Goal: Task Accomplishment & Management: Use online tool/utility

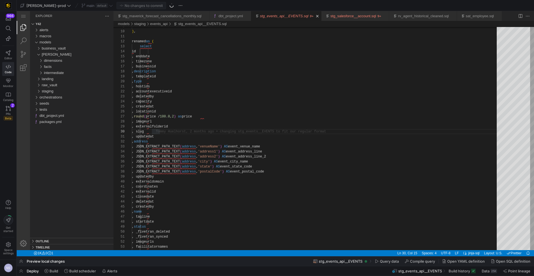
scroll to position [45, 28]
click at [61, 51] on div "business_vault" at bounding box center [78, 48] width 72 height 6
click at [61, 71] on div "sats" at bounding box center [79, 73] width 70 height 6
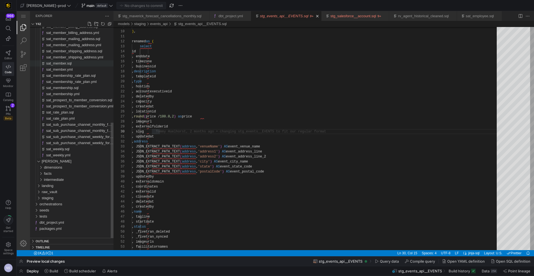
click at [72, 64] on span "sat_member.sql" at bounding box center [59, 63] width 26 height 4
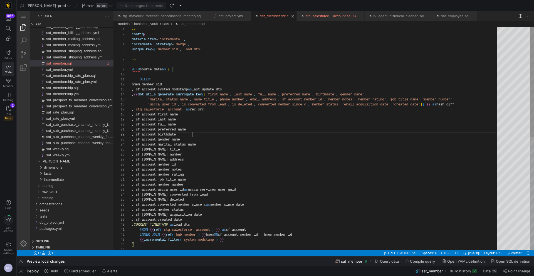
scroll to position [5, 60]
click at [239, 132] on div ", sf_account.birthdate , sf_account.gender_name , sf_account.marital_status_nam…" at bounding box center [316, 253] width 369 height 453
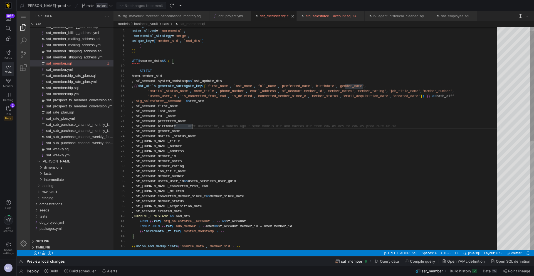
type textarea "{{ config( materialized='incremental', incremental_strategy='merge', unique_key…"
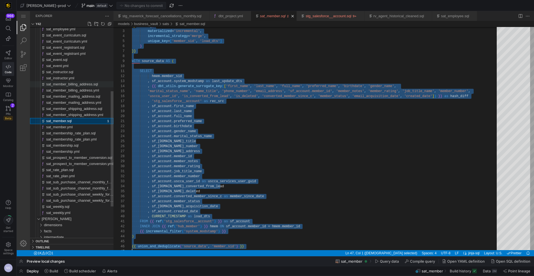
click at [79, 85] on div "sat_employee.yml sat_event_curriculum.sql sat_event_curriculum.yml sat_event_re…" at bounding box center [71, 99] width 83 height 379
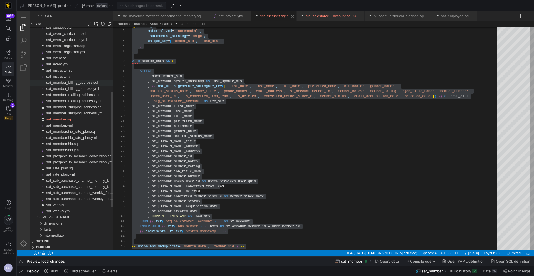
click at [78, 84] on span "sat_member_billing_address.sql" at bounding box center [72, 82] width 52 height 4
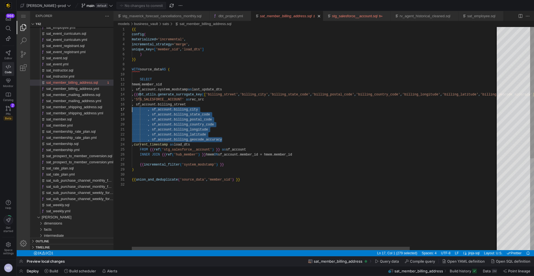
scroll to position [25, 0]
drag, startPoint x: 228, startPoint y: 140, endPoint x: 115, endPoint y: 105, distance: 117.9
type textarea ", sf_account.billing_longitude , sf_account.billing_latitude , sf_account.billi…"
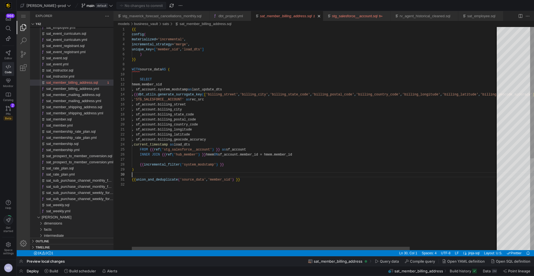
scroll to position [45, 0]
drag, startPoint x: 269, startPoint y: 175, endPoint x: 123, endPoint y: 201, distance: 148.4
click at [269, 175] on div "{{ config ( materialized = 'incremental' , incremental_strategy = 'merge' , uni…" at bounding box center [374, 216] width 484 height 378
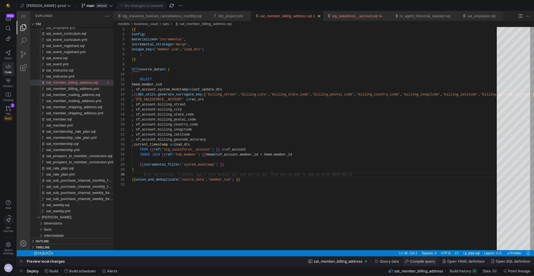
click at [420, 262] on span "Compile query" at bounding box center [422, 261] width 25 height 4
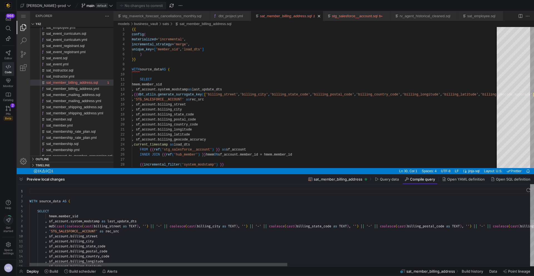
scroll to position [20, 20]
click at [100, 209] on div "WITH source_data AS ( SELECT hmem . member_sid , sf_account . system_modstamp a…" at bounding box center [518, 278] width 979 height 188
type textarea "WITH source_data AS ( SELECT hmem.member_sid , sf_account.system_modstamp as la…"
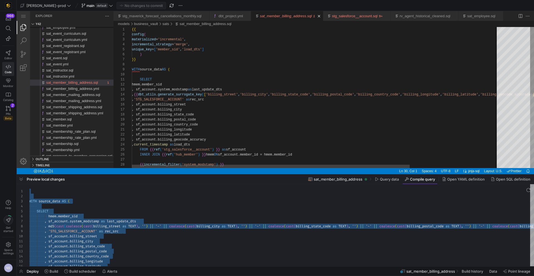
type textarea "stamp as last_update_dts , {{ dbt_utils.generate_surrogate_key(['billing_street…"
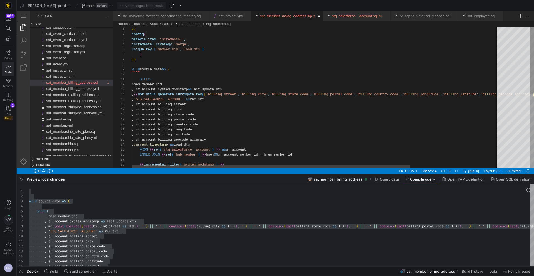
scroll to position [35, 82]
click at [279, 123] on div "{{ config ( materialized = 'incremental' , incremental_strategy = 'merge' , uni…" at bounding box center [374, 175] width 484 height 296
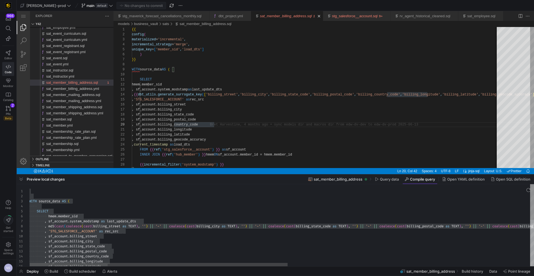
type textarea ", sf_account.billing_city , sf_account.billing_state_code , sf_account.billing_…"
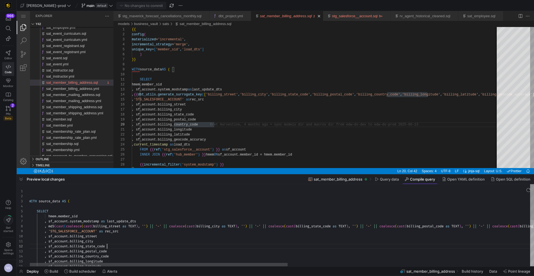
scroll to position [5, 78]
click at [290, 244] on div "WITH source_data AS ( SELECT hmem . member_sid , sf_account . system_modstamp a…" at bounding box center [518, 278] width 979 height 188
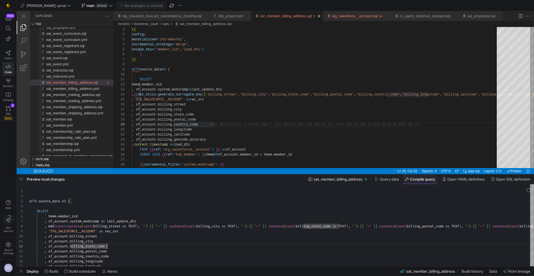
click at [424, 179] on span "Compile query" at bounding box center [422, 179] width 25 height 4
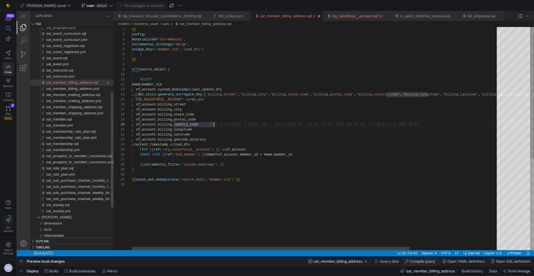
scroll to position [35, 82]
type textarea ", sf_account.billing_longitude , sf_account.billing_latitude , sf_account.billi…"
drag, startPoint x: 277, startPoint y: 168, endPoint x: 159, endPoint y: 212, distance: 126.0
click at [273, 170] on div "{{ config ( materialized = 'incremental' , incremental_strategy = 'merge' , uni…" at bounding box center [374, 216] width 484 height 378
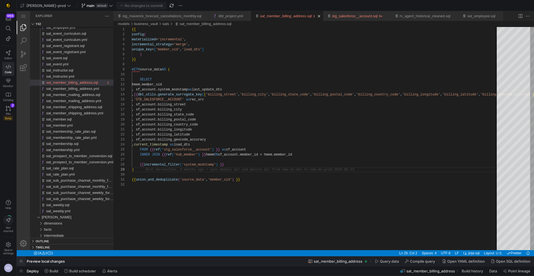
click at [20, 262] on span "button" at bounding box center [21, 260] width 9 height 9
